Goal: Find contact information: Find contact information

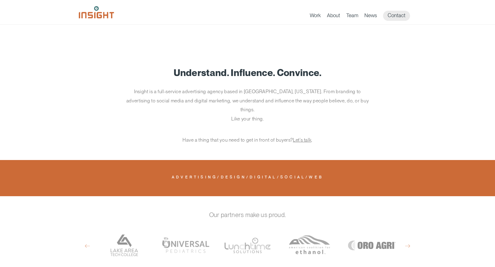
scroll to position [413, 0]
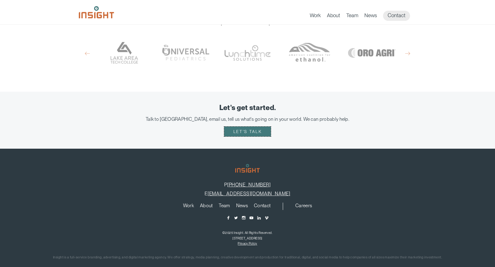
click at [235, 127] on link "Let's talk" at bounding box center [247, 132] width 47 height 10
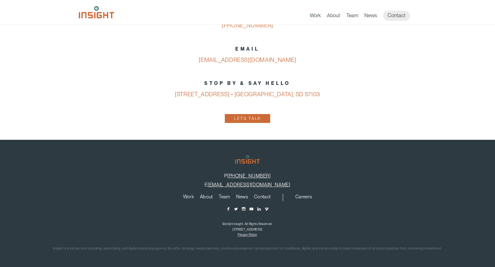
scroll to position [338, 0]
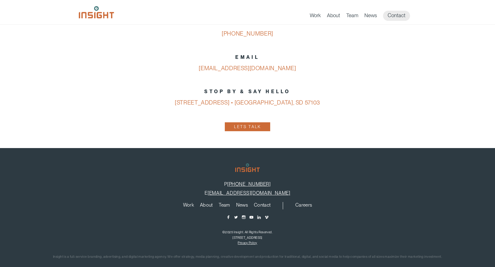
scroll to position [340, 0]
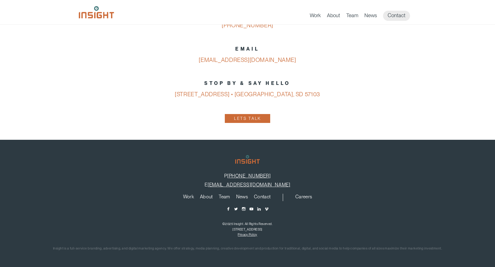
click at [464, 247] on p "Insight is a full-service branding, advertising, and digital marketing agency. …" at bounding box center [247, 249] width 476 height 6
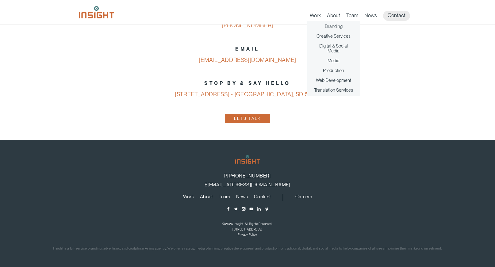
click at [333, 55] on ul "Branding Creative Services Digital & Social Media Media Production Web Developm…" at bounding box center [333, 58] width 53 height 75
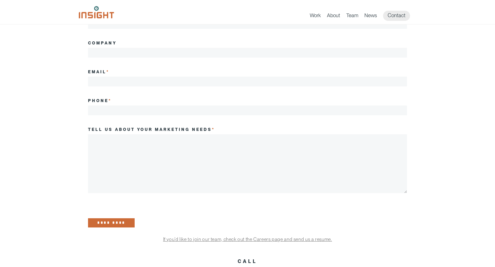
scroll to position [0, 0]
